Goal: Task Accomplishment & Management: Use online tool/utility

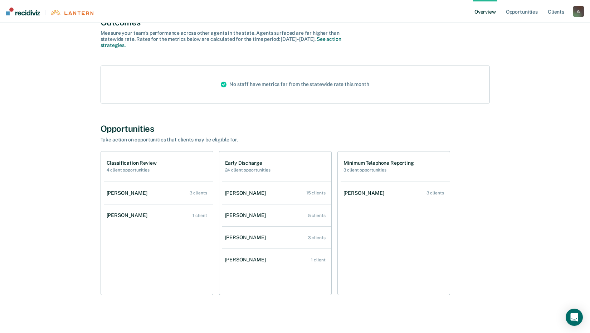
scroll to position [66, 0]
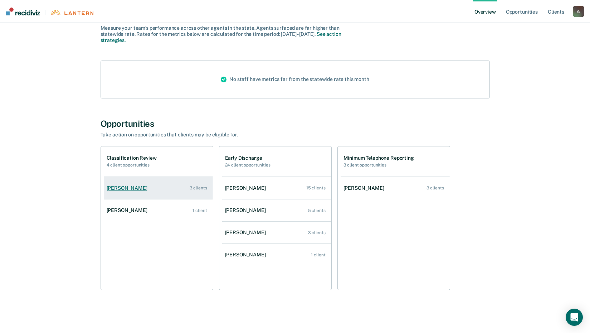
click at [201, 189] on div "3 clients" at bounding box center [199, 187] width 18 height 5
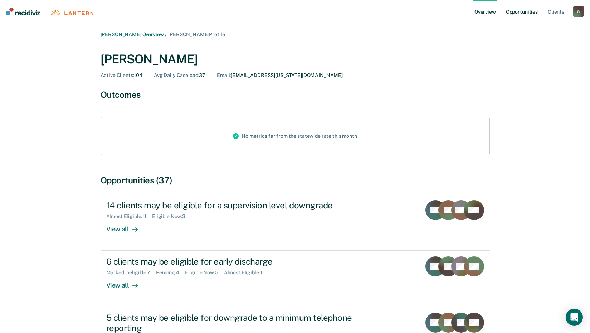
click at [530, 12] on link "Opportunities" at bounding box center [522, 11] width 35 height 23
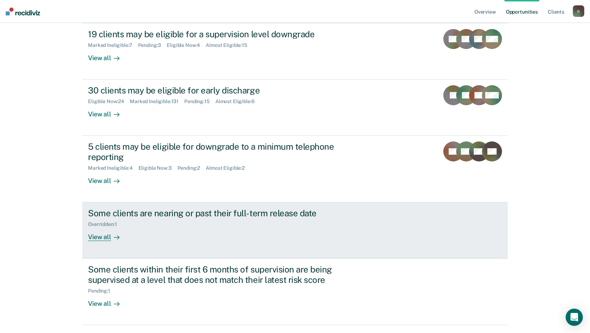
scroll to position [72, 0]
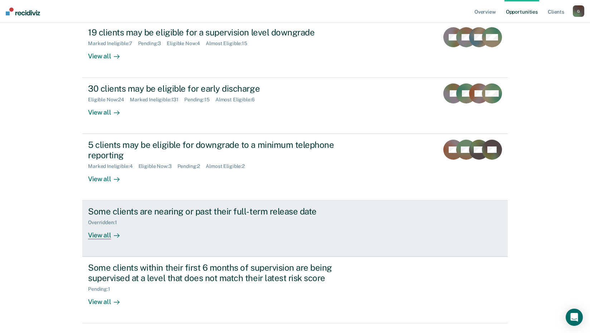
click at [96, 235] on div "View all" at bounding box center [108, 233] width 40 height 14
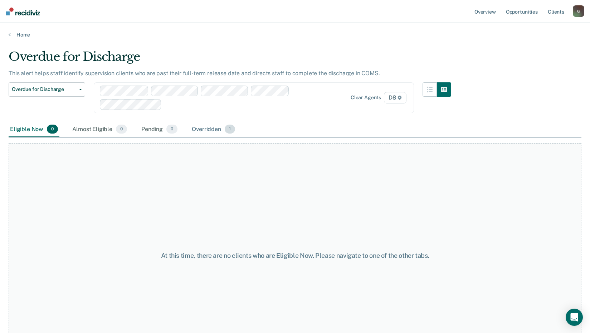
click at [216, 129] on div "Overridden 1" at bounding box center [214, 130] width 46 height 16
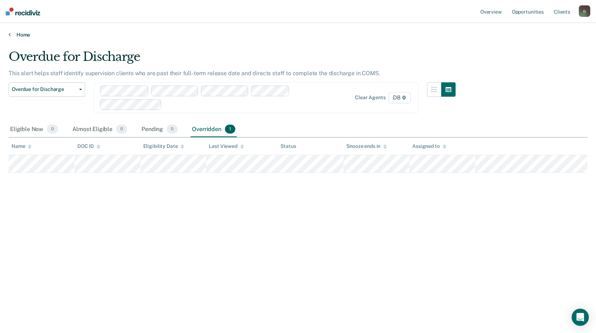
click at [19, 35] on link "Home" at bounding box center [298, 35] width 579 height 6
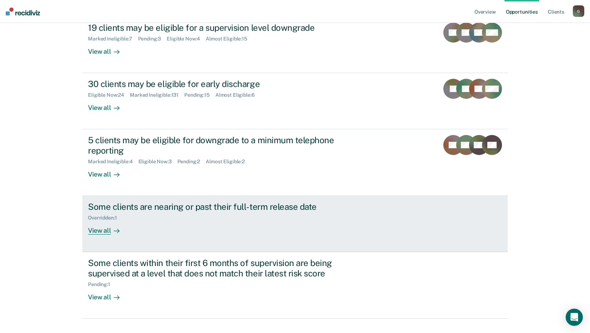
scroll to position [91, 0]
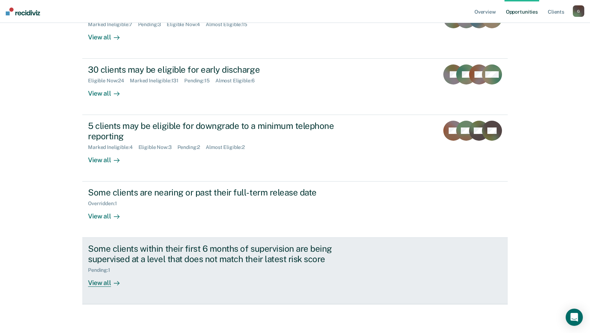
click at [101, 284] on div "View all" at bounding box center [108, 280] width 40 height 14
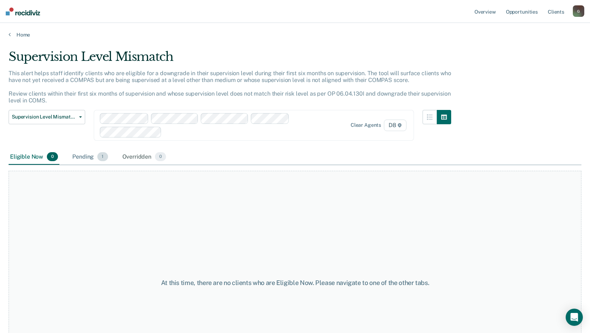
click at [83, 157] on div "Pending 1" at bounding box center [90, 157] width 38 height 16
